Goal: Find contact information: Find contact information

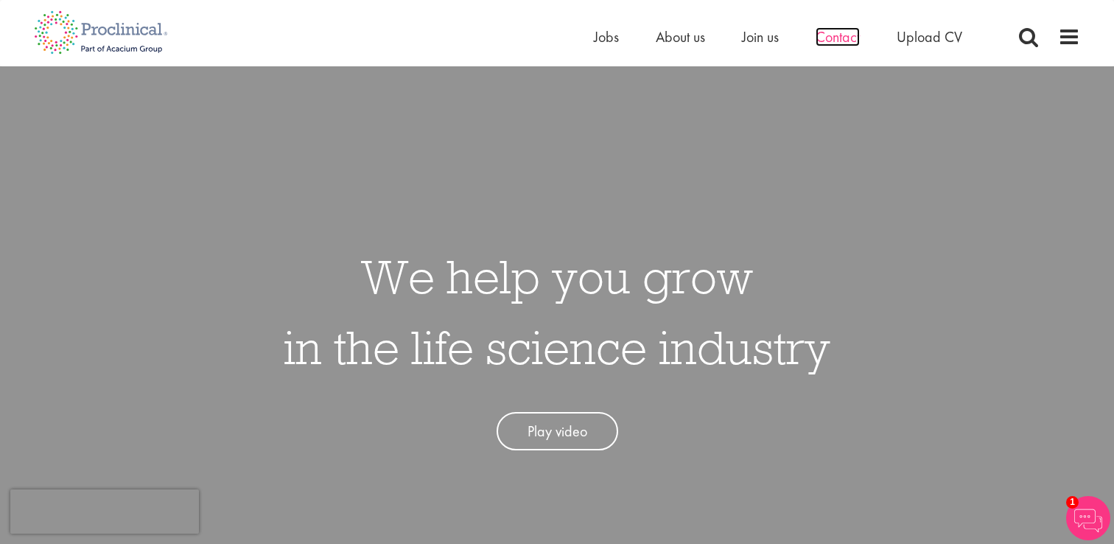
click at [845, 36] on span "Contact" at bounding box center [838, 36] width 44 height 19
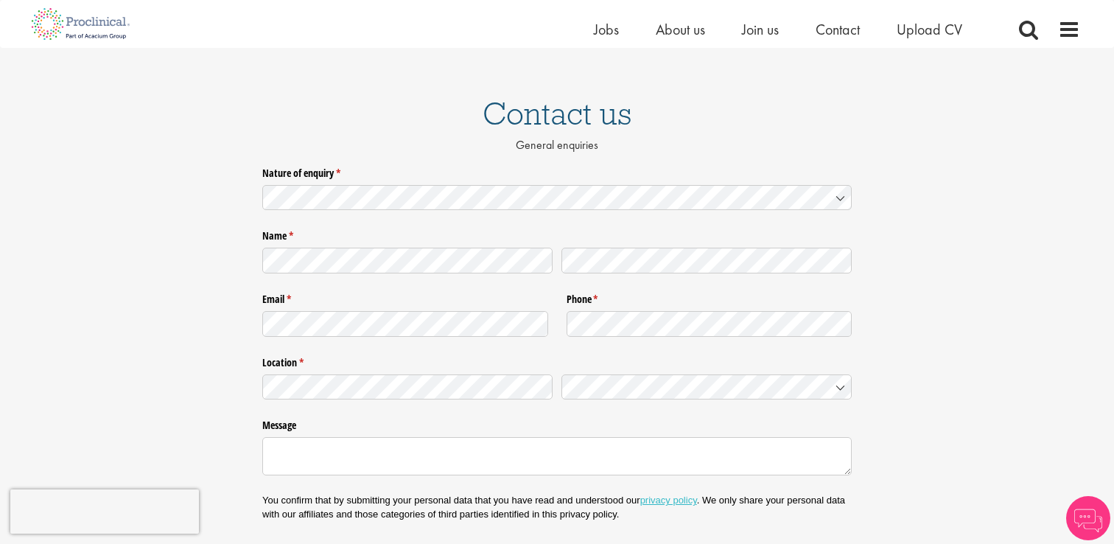
scroll to position [74, 0]
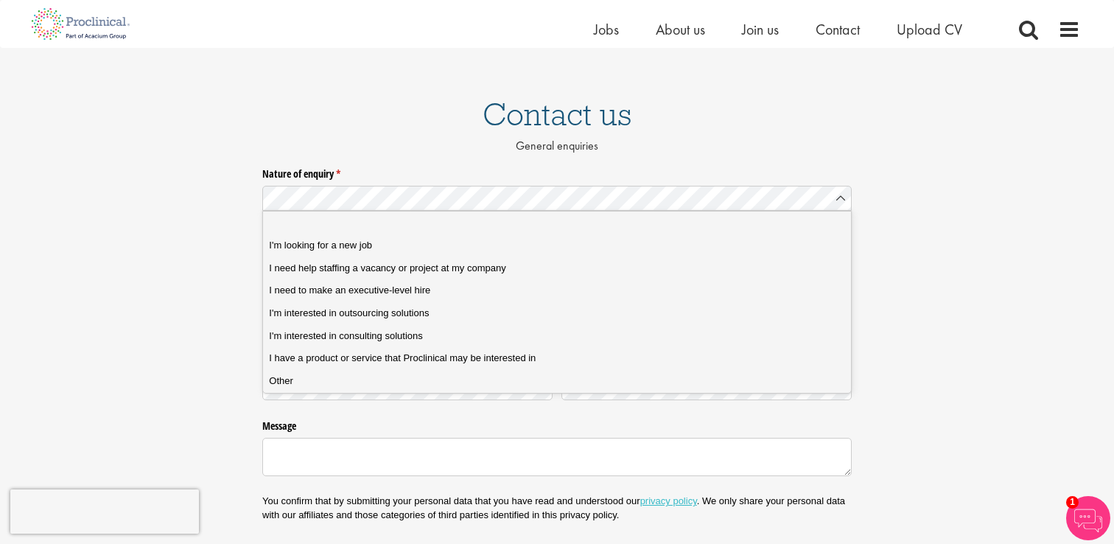
click at [202, 257] on div "Nature of enquiry * (required) Name * (required) Email * (required) Phone * (re…" at bounding box center [557, 368] width 1114 height 414
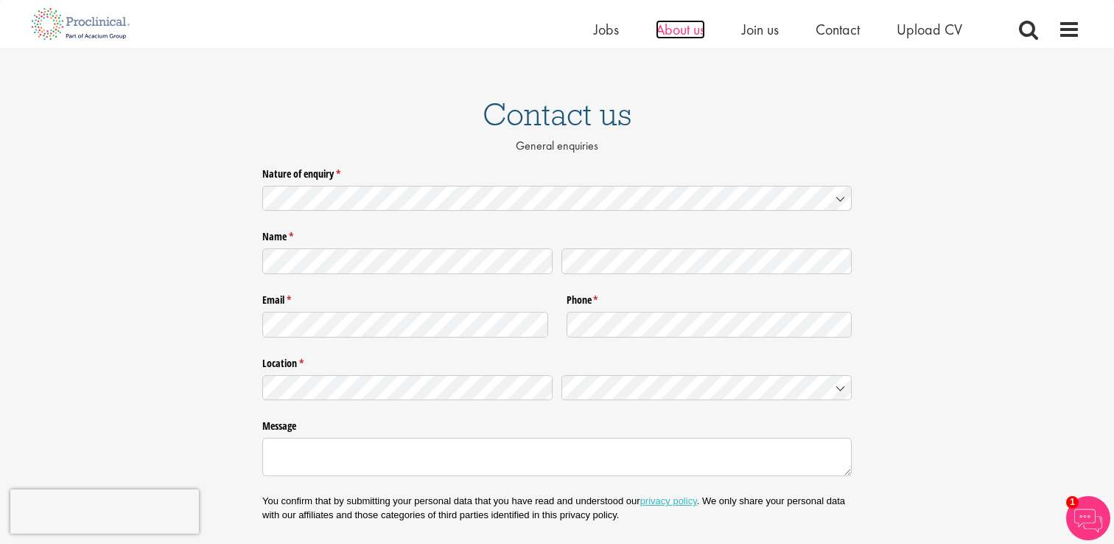
click at [685, 22] on span "About us" at bounding box center [680, 29] width 49 height 19
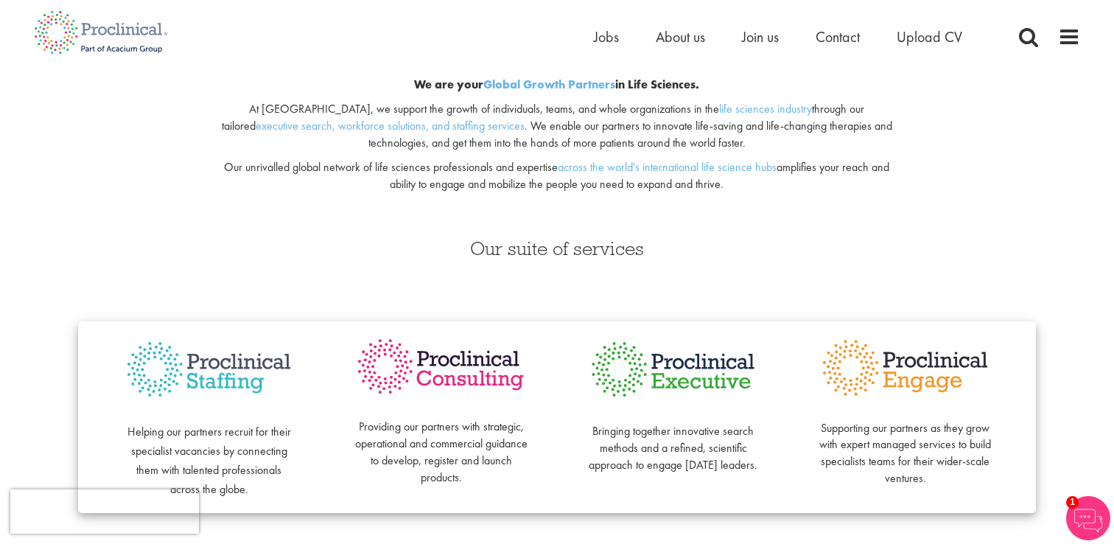
scroll to position [160, 0]
